Goal: Use online tool/utility: Use online tool/utility

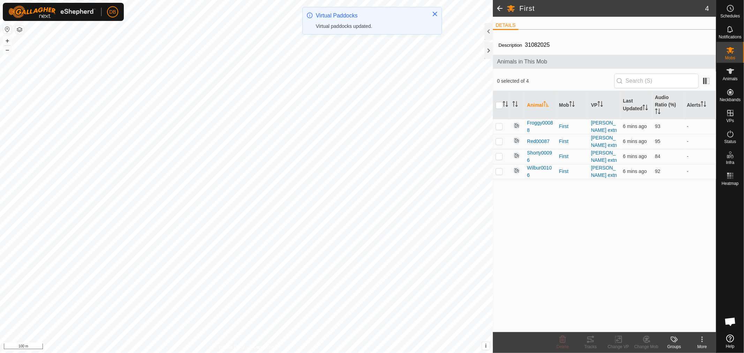
scroll to position [134, 0]
click at [499, 128] on p-checkbox at bounding box center [498, 126] width 7 height 6
checkbox input "true"
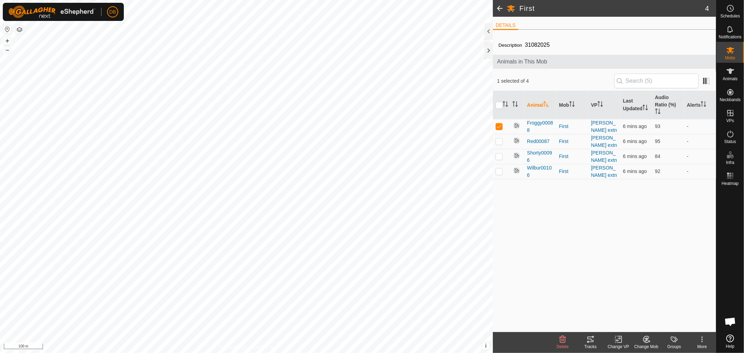
click at [586, 339] on tracks-svg-icon at bounding box center [590, 339] width 28 height 8
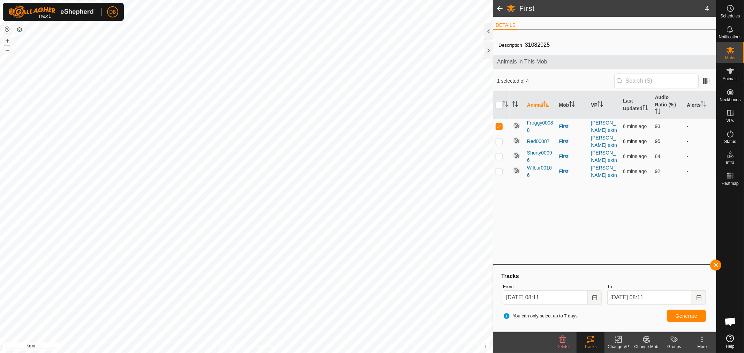
click at [501, 142] on p-checkbox at bounding box center [498, 141] width 7 height 6
checkbox input "true"
click at [500, 128] on p-checkbox at bounding box center [498, 126] width 7 height 6
checkbox input "false"
click at [691, 316] on span "Generate" at bounding box center [686, 316] width 22 height 6
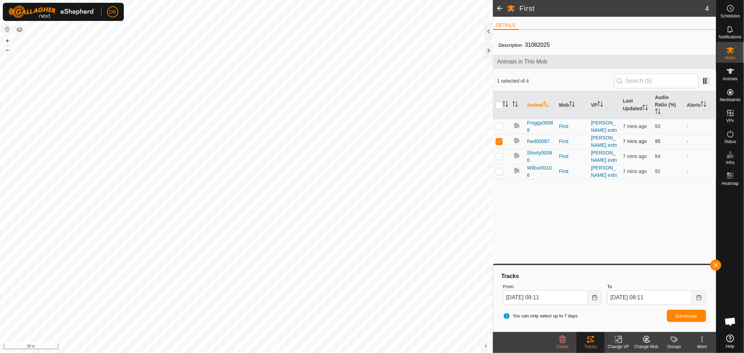
click at [499, 141] on p-checkbox at bounding box center [498, 141] width 7 height 6
checkbox input "false"
click at [497, 154] on p-checkbox at bounding box center [498, 156] width 7 height 6
click at [586, 340] on icon at bounding box center [590, 339] width 8 height 8
click at [678, 314] on span "Generate" at bounding box center [686, 316] width 22 height 6
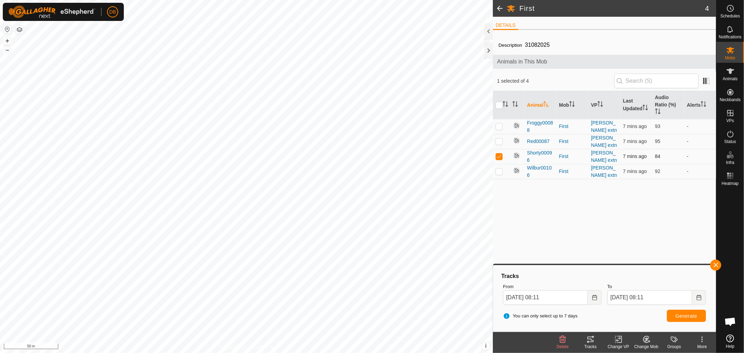
click at [497, 156] on p-checkbox at bounding box center [498, 156] width 7 height 6
checkbox input "false"
drag, startPoint x: 498, startPoint y: 171, endPoint x: 501, endPoint y: 174, distance: 4.5
click at [498, 171] on p-checkbox at bounding box center [498, 171] width 7 height 6
checkbox input "true"
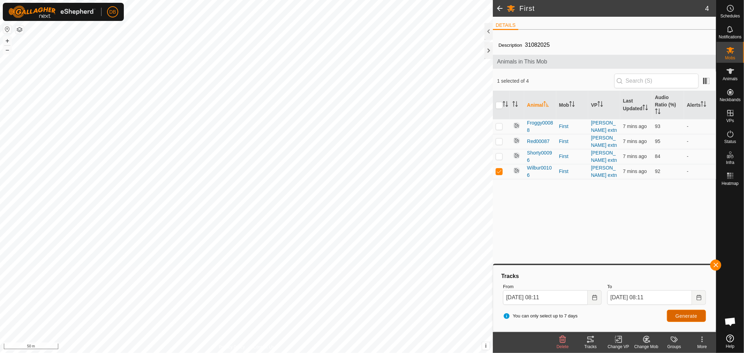
click at [688, 315] on span "Generate" at bounding box center [686, 316] width 22 height 6
click at [496, 142] on p-checkbox at bounding box center [498, 141] width 7 height 6
checkbox input "true"
click at [497, 171] on p-checkbox at bounding box center [498, 171] width 7 height 6
checkbox input "false"
